Goal: Transaction & Acquisition: Purchase product/service

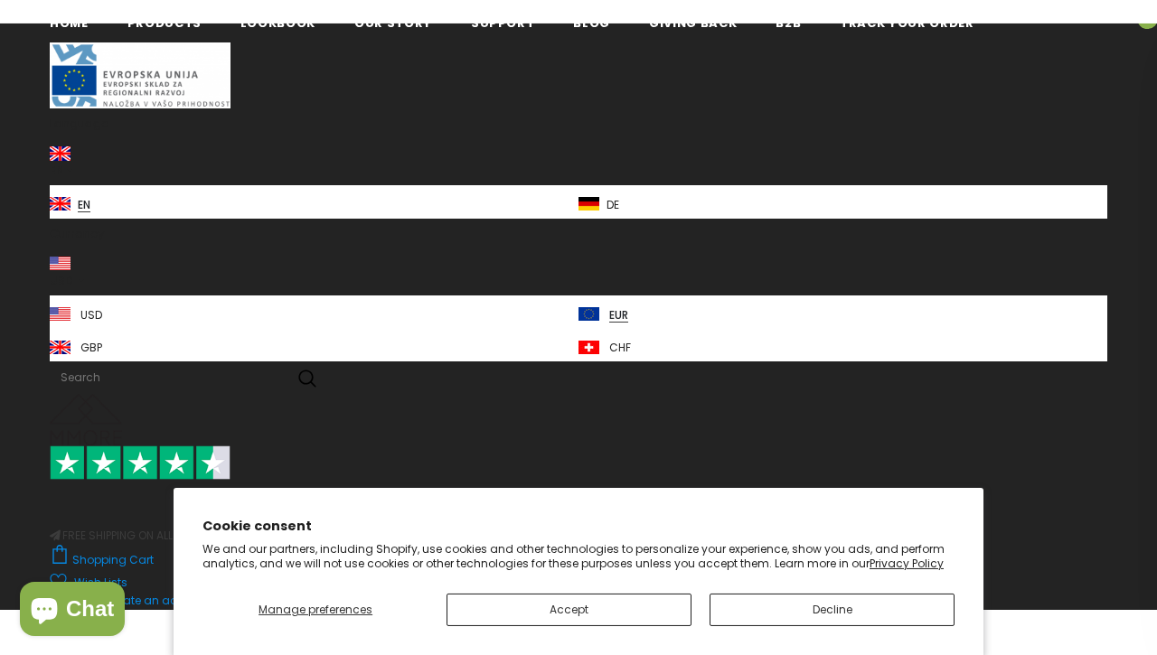
click at [841, 626] on button "Decline" at bounding box center [832, 610] width 245 height 33
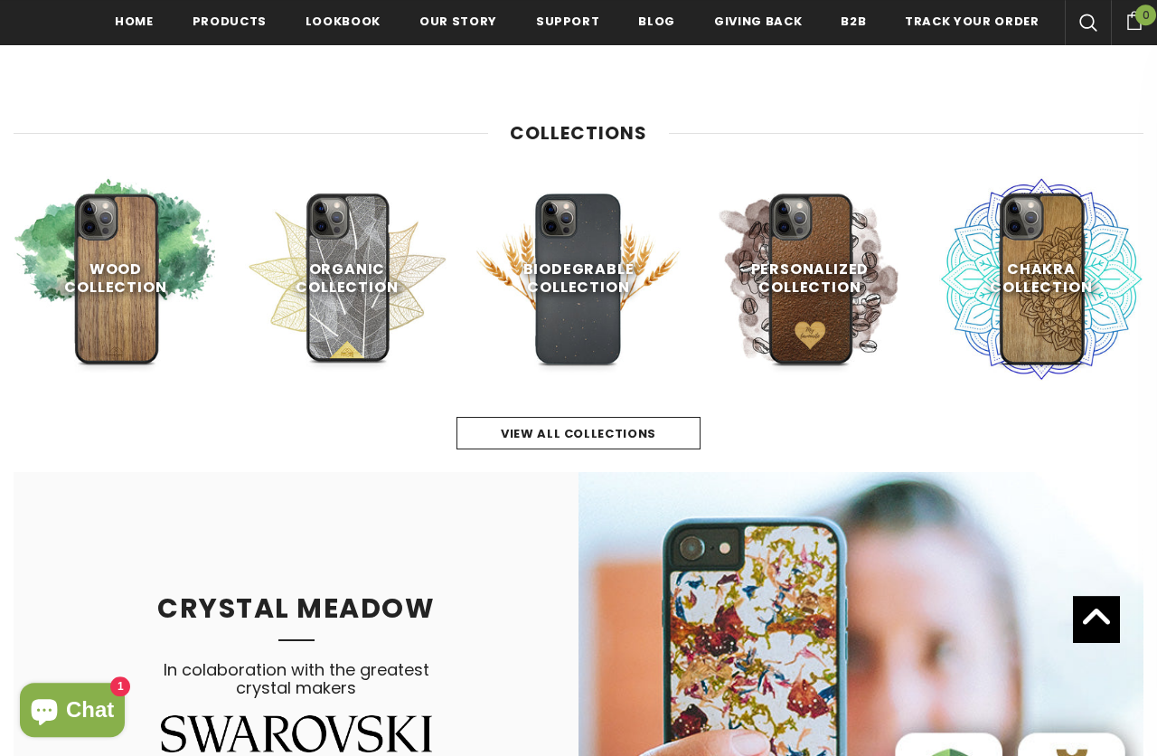
scroll to position [754, 0]
click at [678, 419] on link "view all collections" at bounding box center [579, 433] width 244 height 33
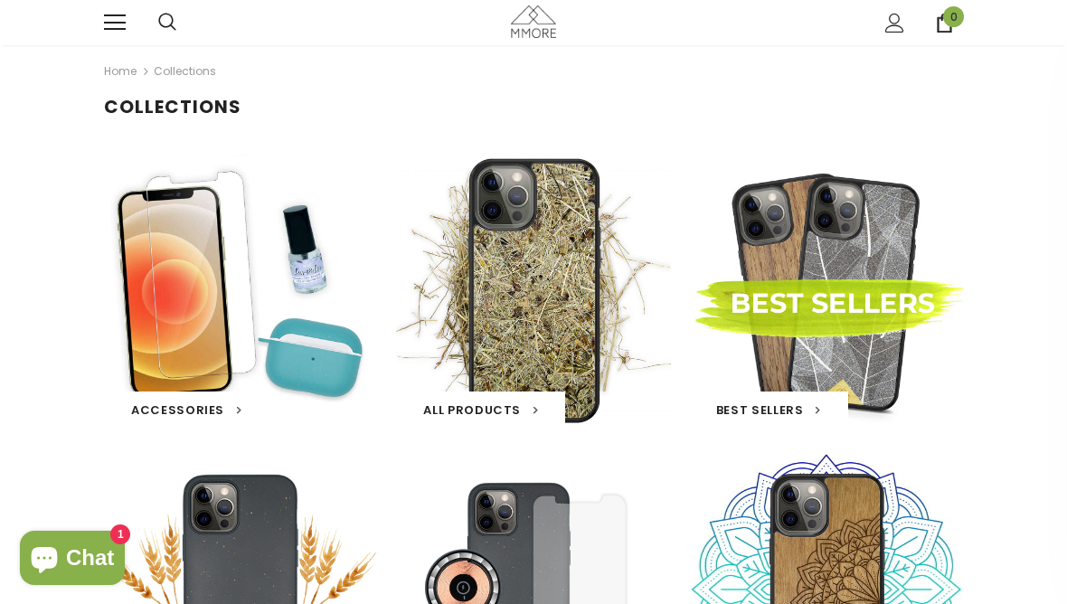
click at [530, 393] on h3 "All Products" at bounding box center [480, 409] width 169 height 36
click at [522, 419] on link "All Products" at bounding box center [480, 410] width 115 height 18
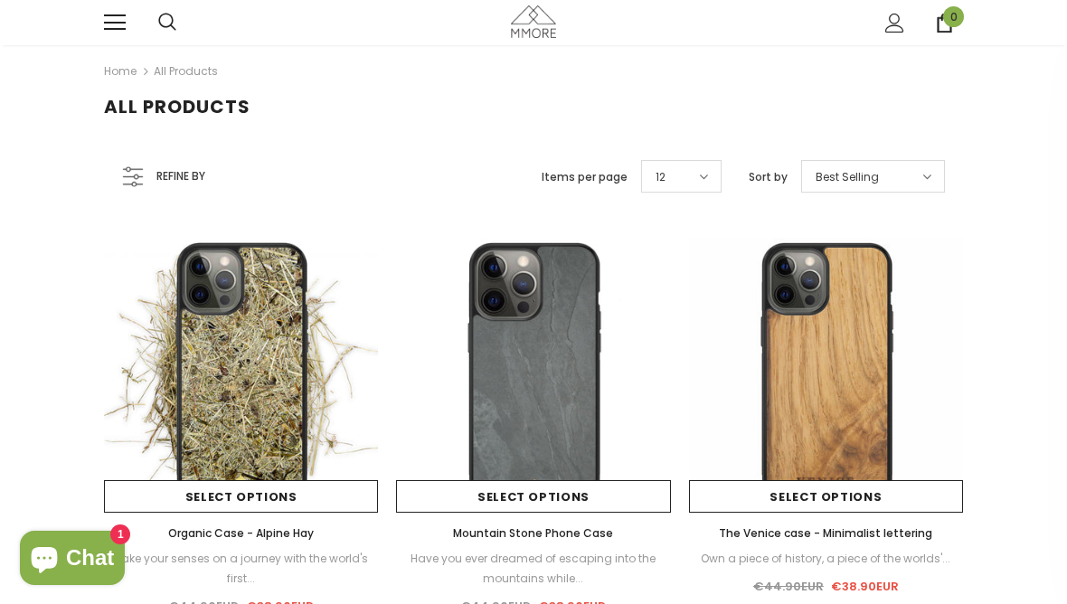
click at [521, 25] on img at bounding box center [533, 21] width 45 height 32
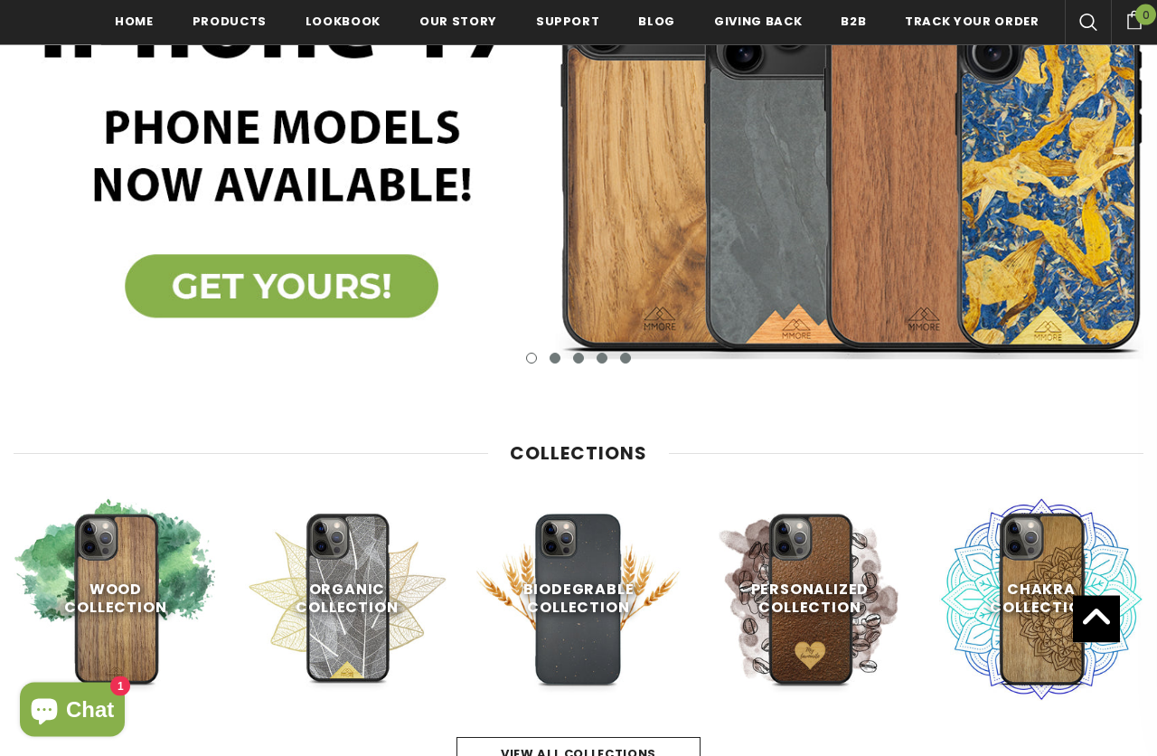
scroll to position [434, 0]
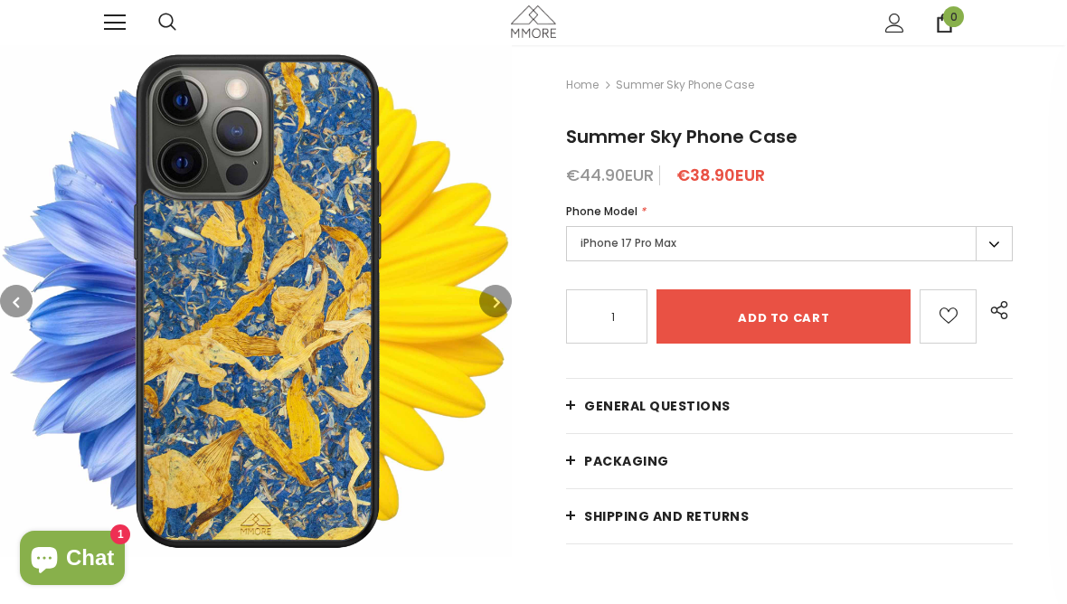
click at [975, 233] on label "iPhone 17 Pro Max" at bounding box center [789, 243] width 447 height 35
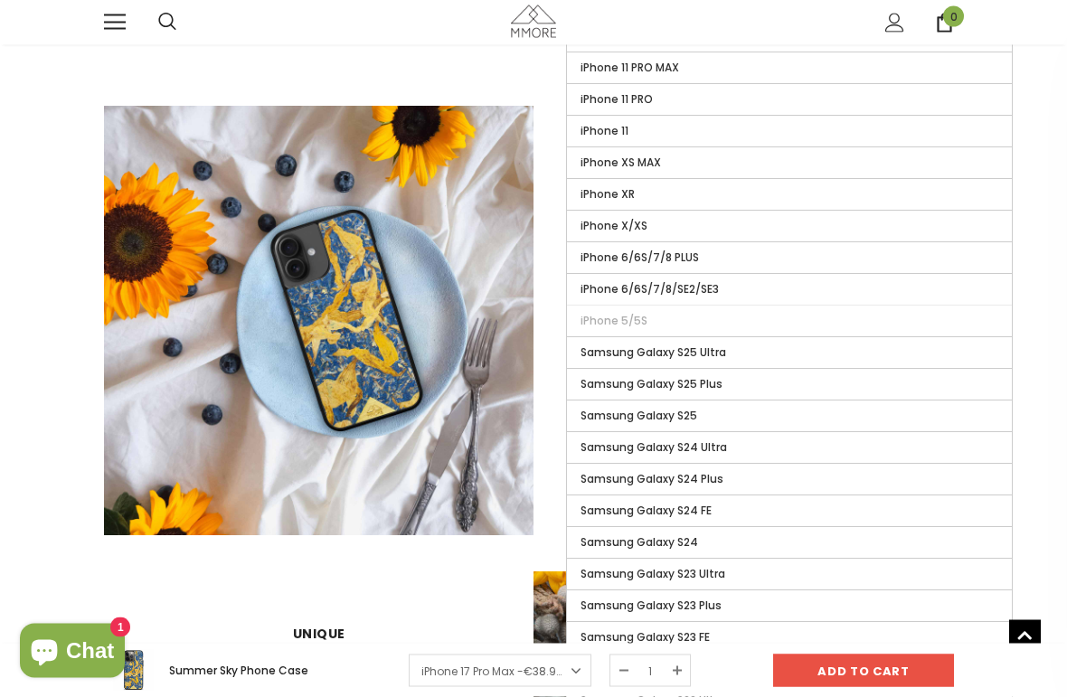
scroll to position [1006, 0]
click at [693, 540] on span "Samsung Galaxy S24" at bounding box center [639, 541] width 118 height 15
click at [0, 0] on input "Samsung Galaxy S24" at bounding box center [0, 0] width 0 height 0
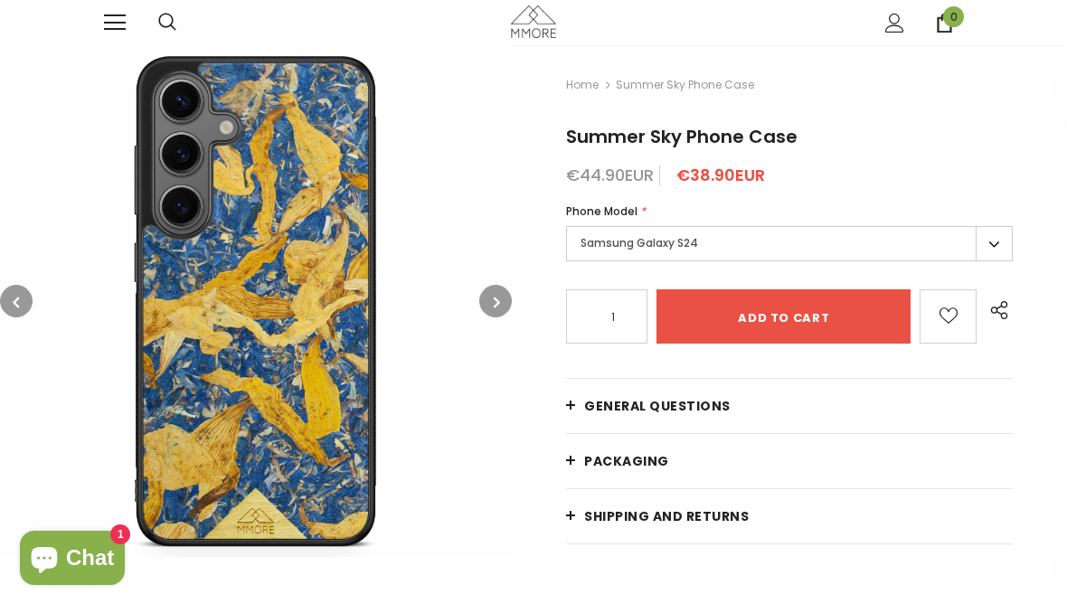
click at [175, 13] on icon at bounding box center [167, 22] width 18 height 18
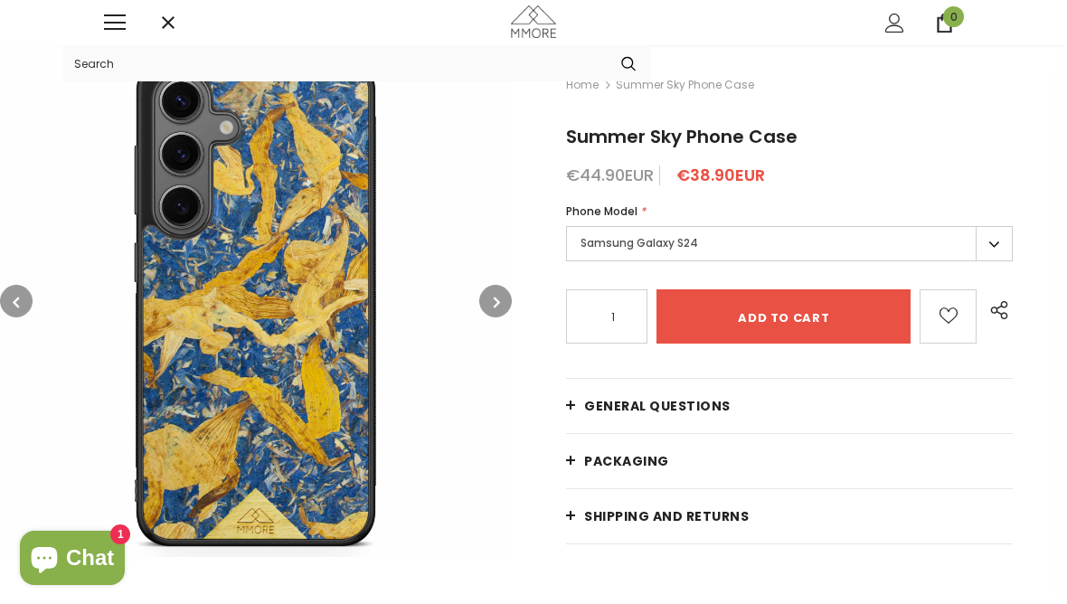
click at [402, 52] on input "Search Site" at bounding box center [334, 63] width 542 height 36
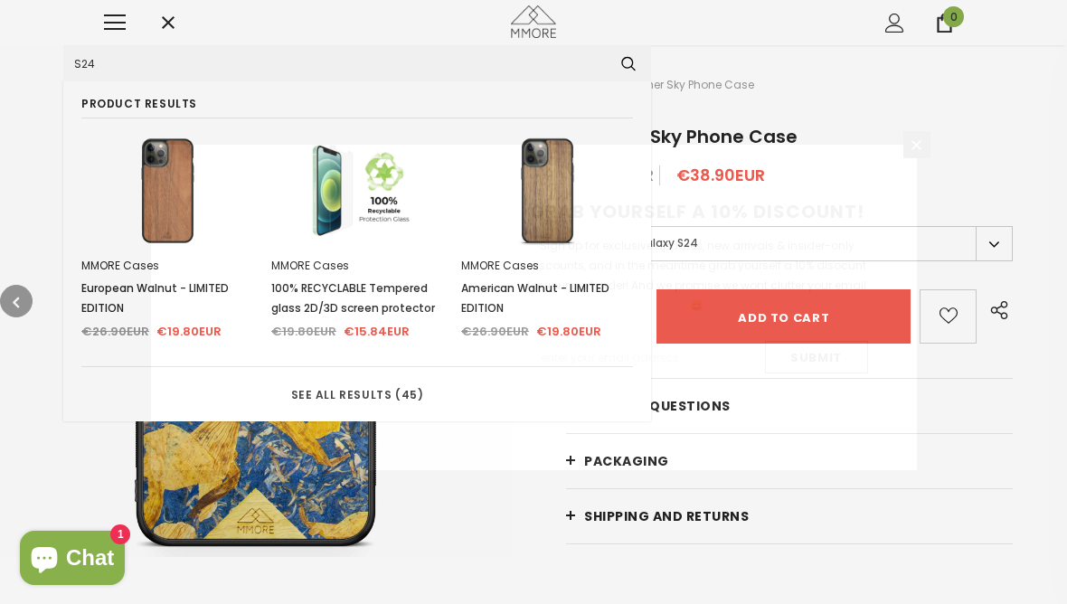
type input "S24"
click at [628, 63] on button "submit" at bounding box center [628, 64] width 45 height 28
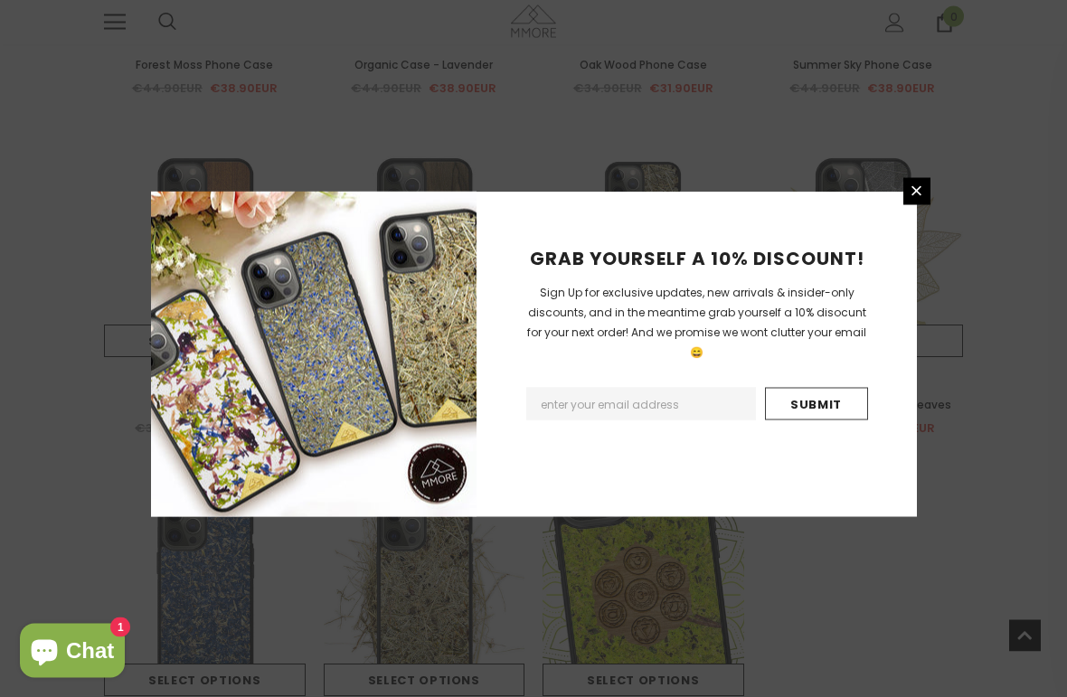
scroll to position [672, 0]
click at [908, 221] on div "GRAB YOURSELF A 10% DISCOUNT! Sign Up for exclusive updates, new arrivals & ins…" at bounding box center [696, 354] width 440 height 325
click at [915, 199] on icon at bounding box center [916, 191] width 15 height 15
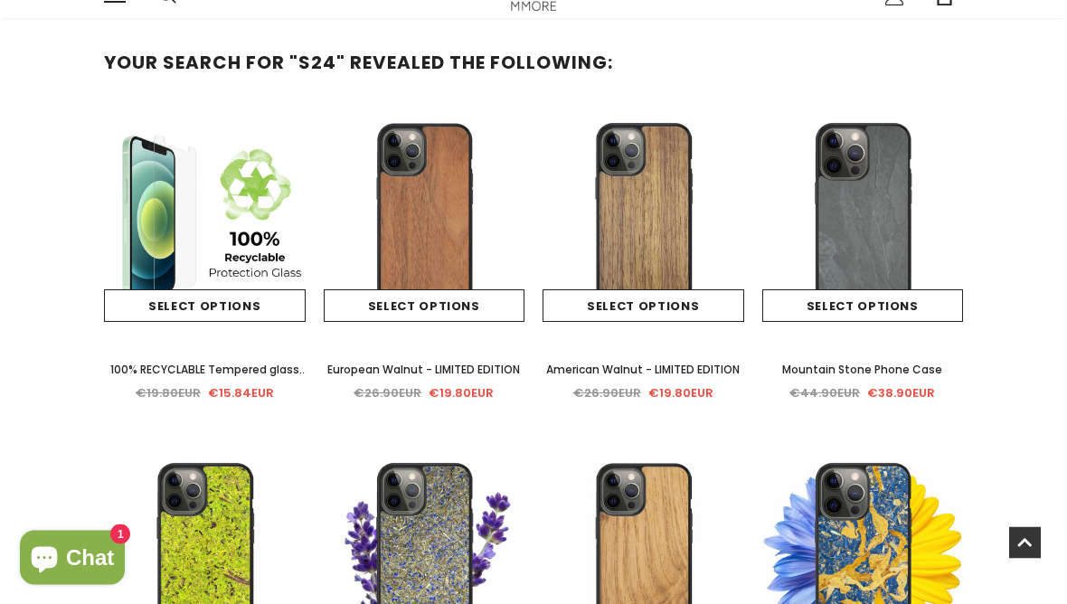
scroll to position [0, 0]
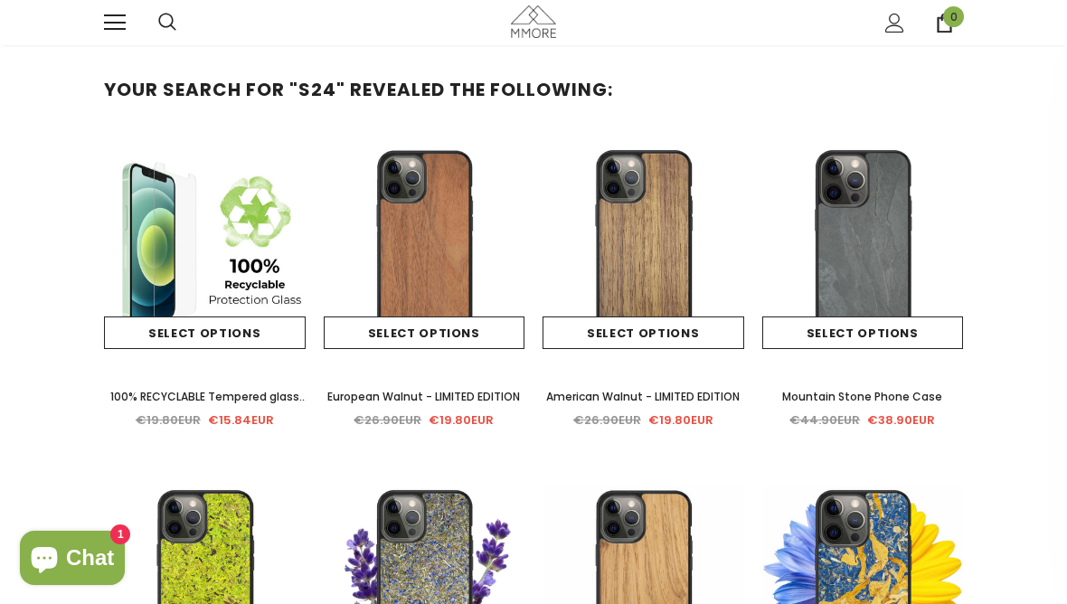
click at [472, 241] on img at bounding box center [425, 247] width 202 height 202
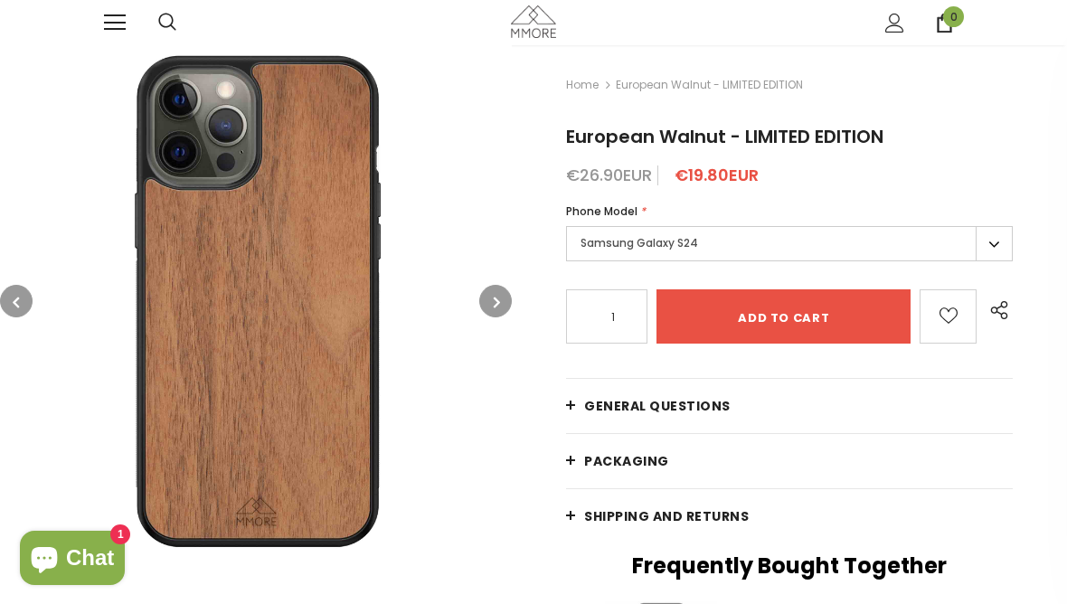
click at [494, 312] on button "button" at bounding box center [495, 301] width 33 height 33
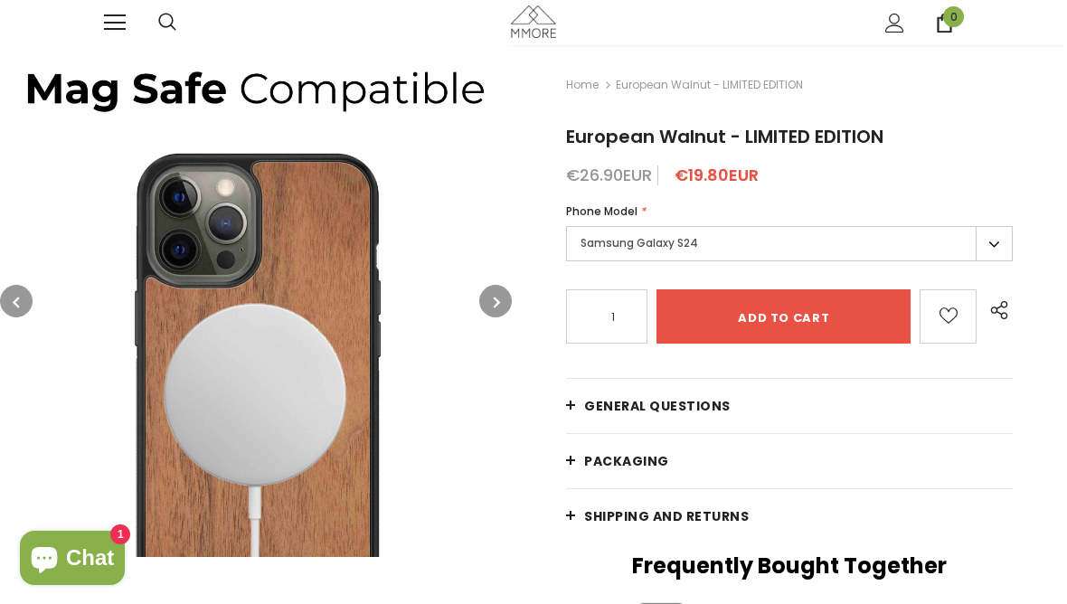
click at [512, 301] on button "button" at bounding box center [495, 301] width 33 height 33
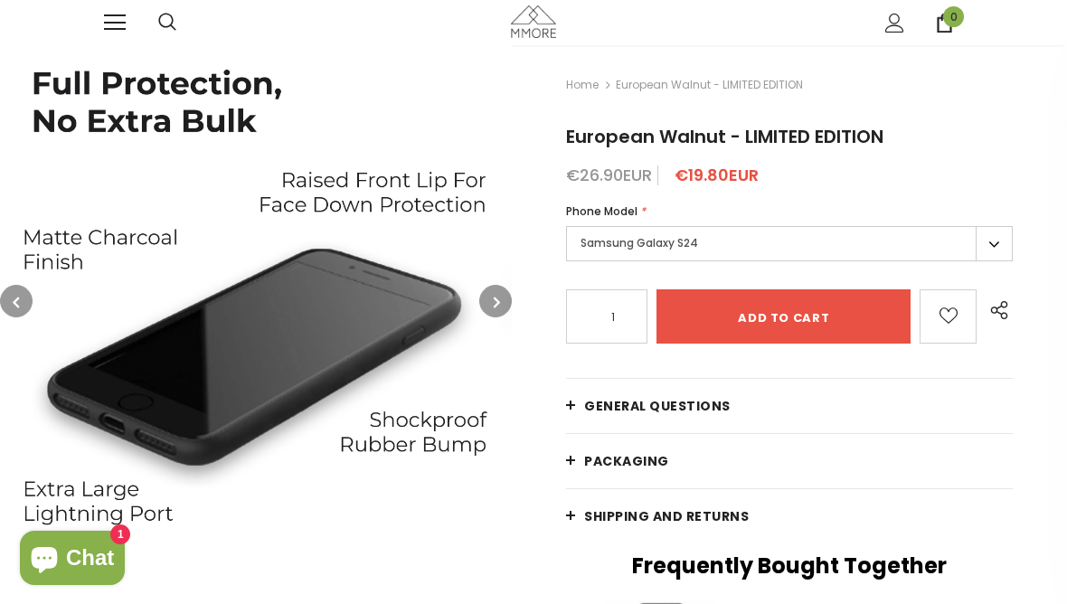
click at [504, 288] on button "button" at bounding box center [495, 301] width 33 height 33
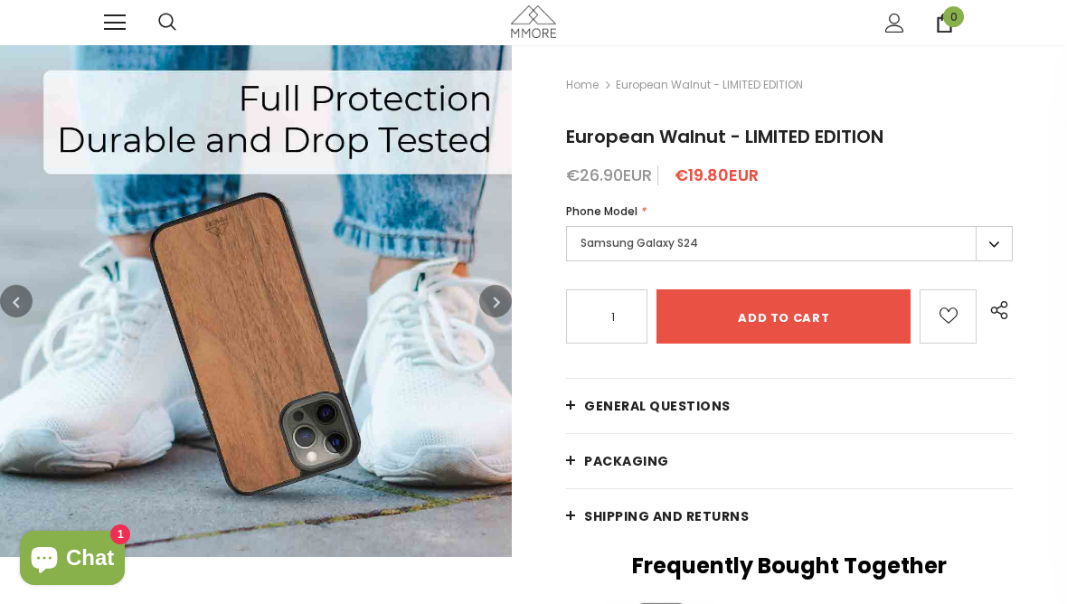
click at [510, 280] on img at bounding box center [256, 301] width 512 height 512
click at [690, 513] on span "Shipping and returns" at bounding box center [666, 516] width 165 height 18
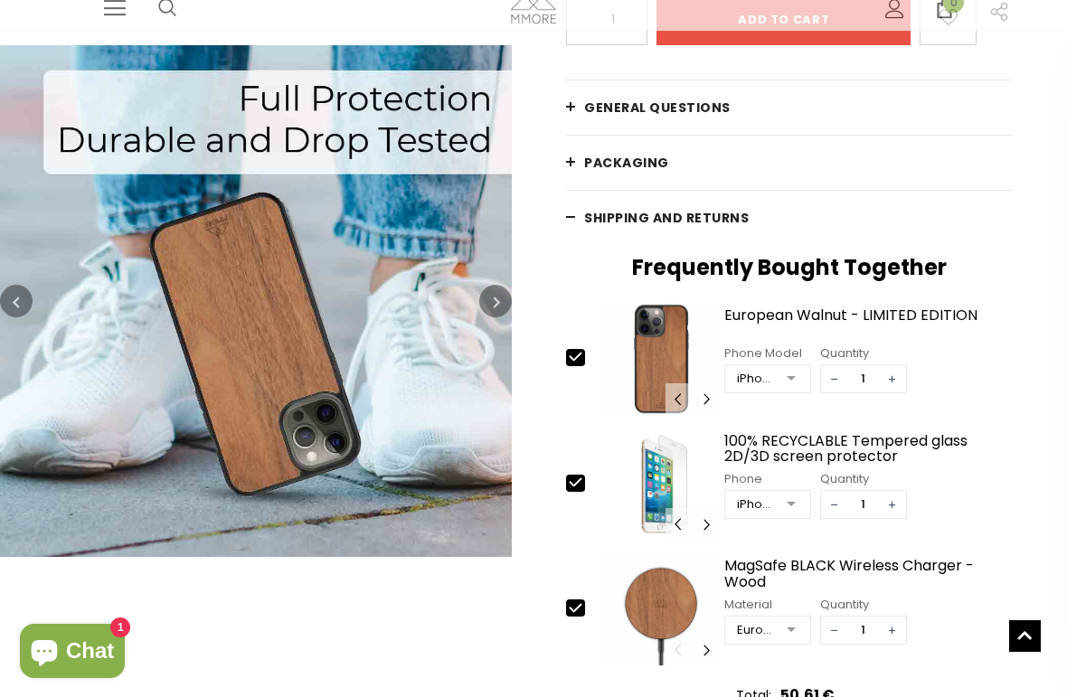
scroll to position [231, 0]
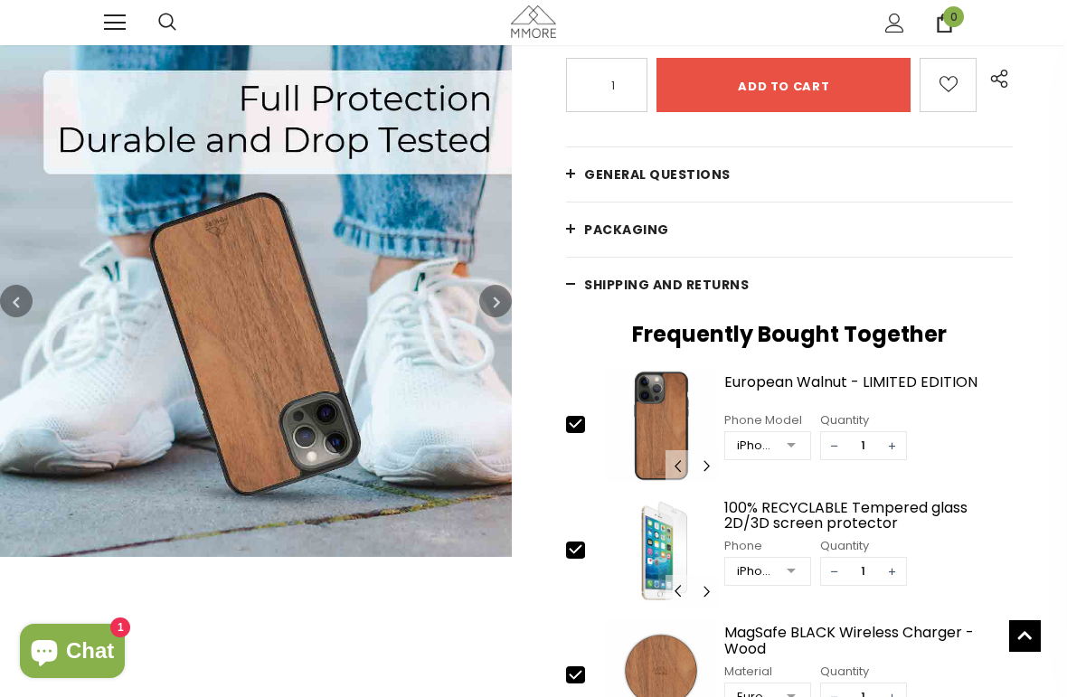
click at [715, 290] on span "Shipping and returns" at bounding box center [666, 285] width 165 height 18
click at [709, 276] on span "Shipping and returns" at bounding box center [666, 285] width 165 height 18
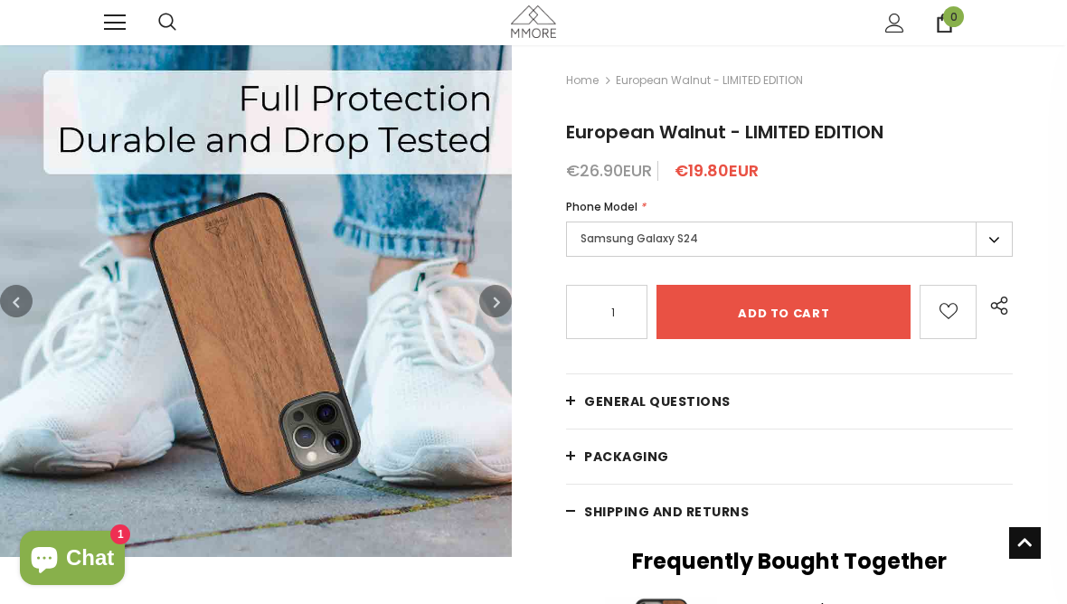
scroll to position [0, 0]
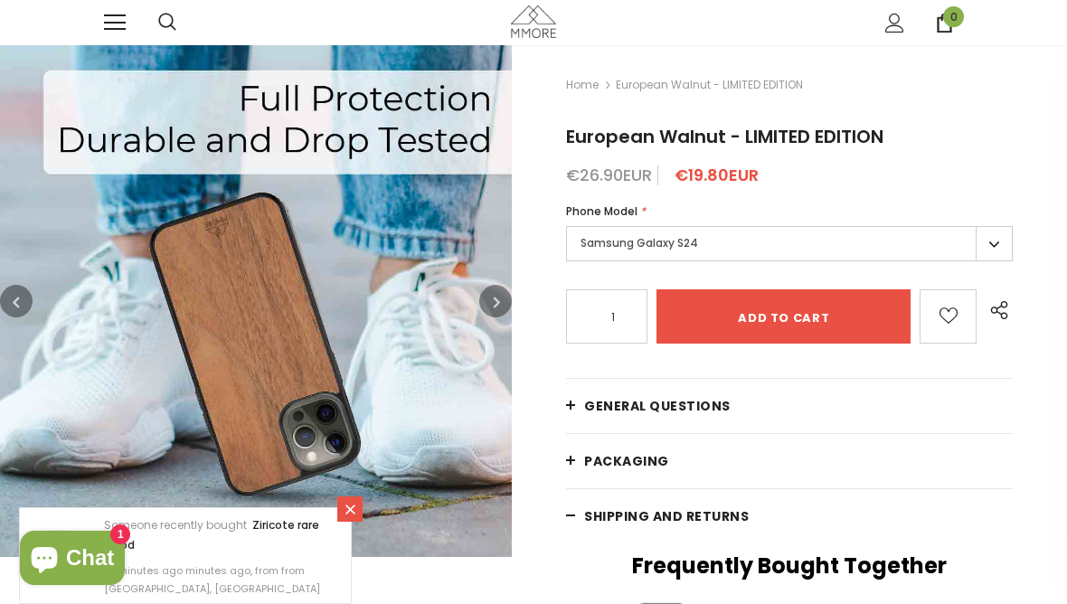
click at [852, 320] on input "Add to cart" at bounding box center [783, 316] width 254 height 54
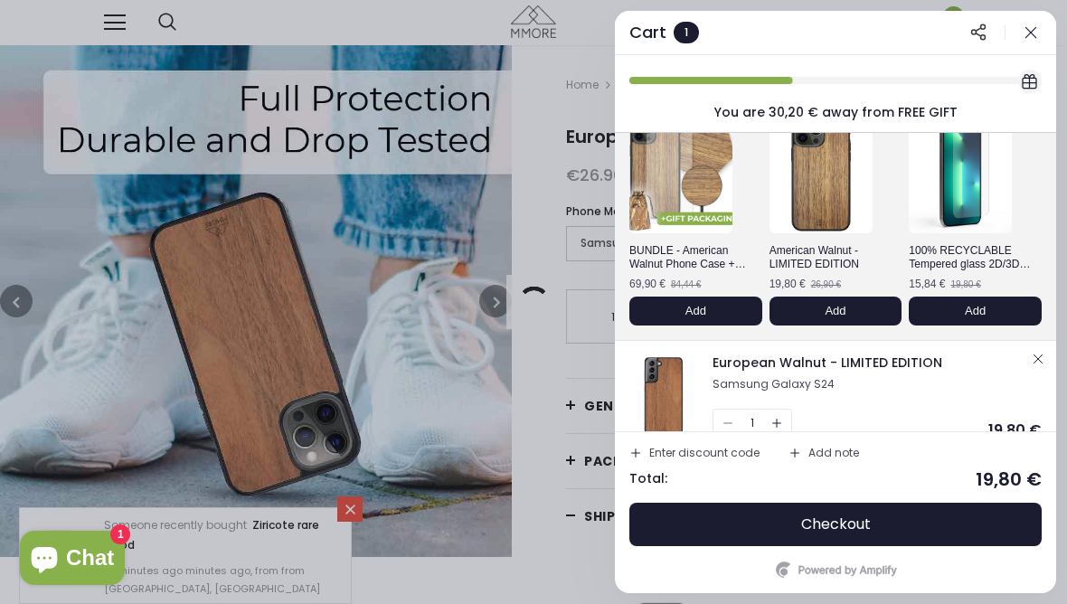
scroll to position [99, 0]
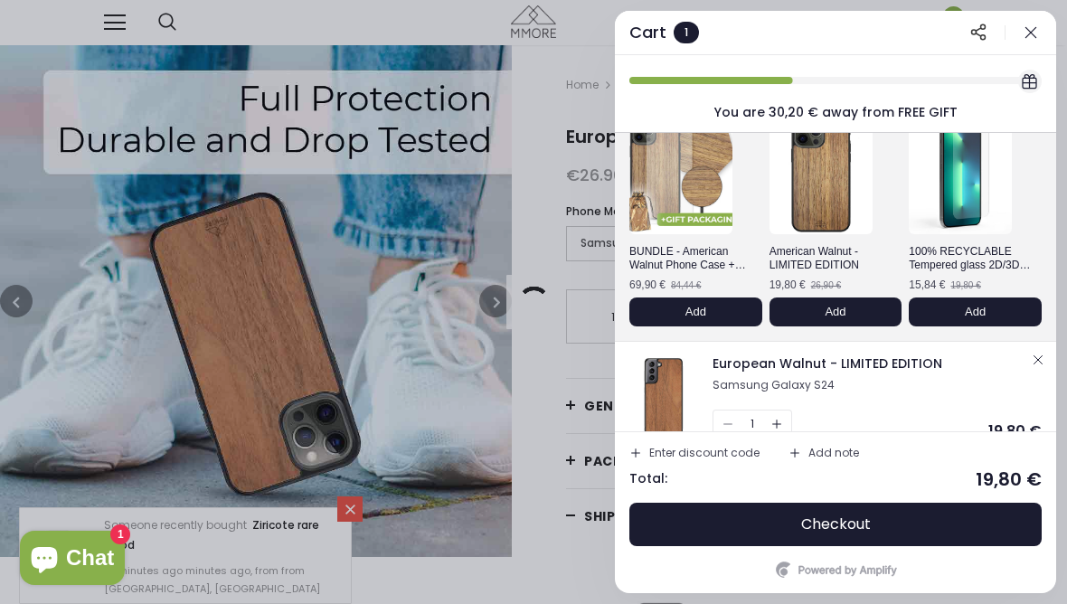
click at [975, 537] on button "Checkout" at bounding box center [835, 524] width 412 height 43
